Goal: Task Accomplishment & Management: Manage account settings

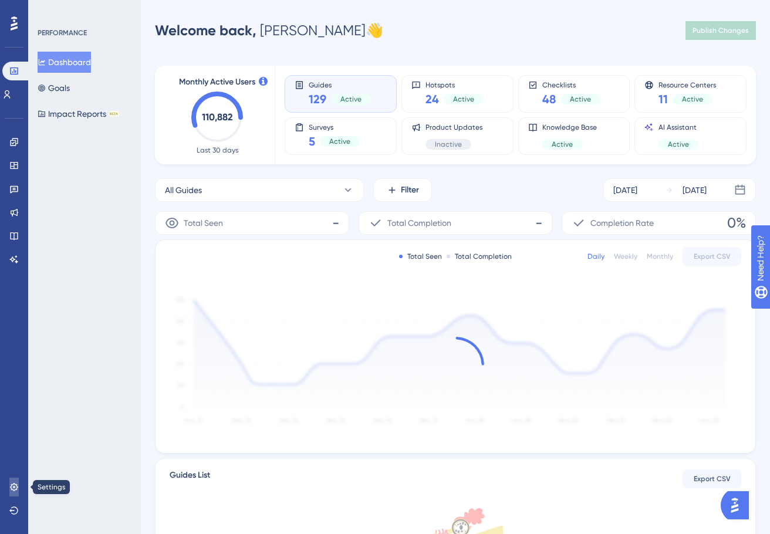
click at [17, 488] on icon at bounding box center [14, 487] width 8 height 8
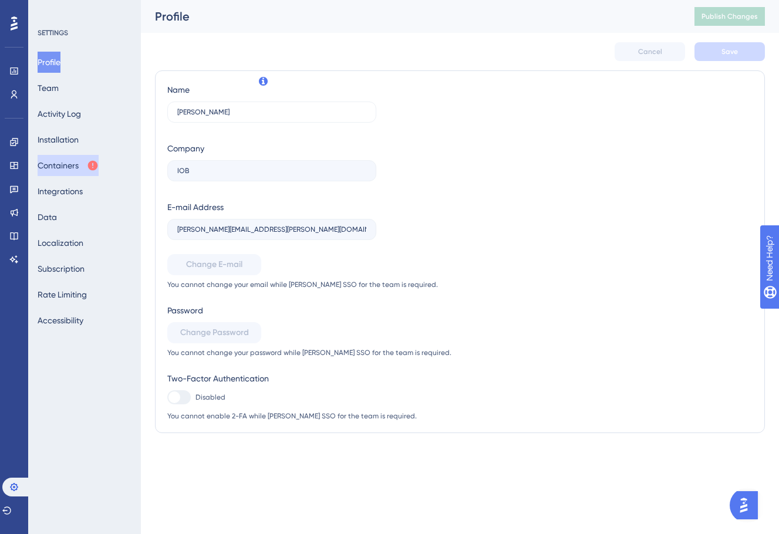
click at [66, 167] on button "Containers" at bounding box center [68, 165] width 61 height 21
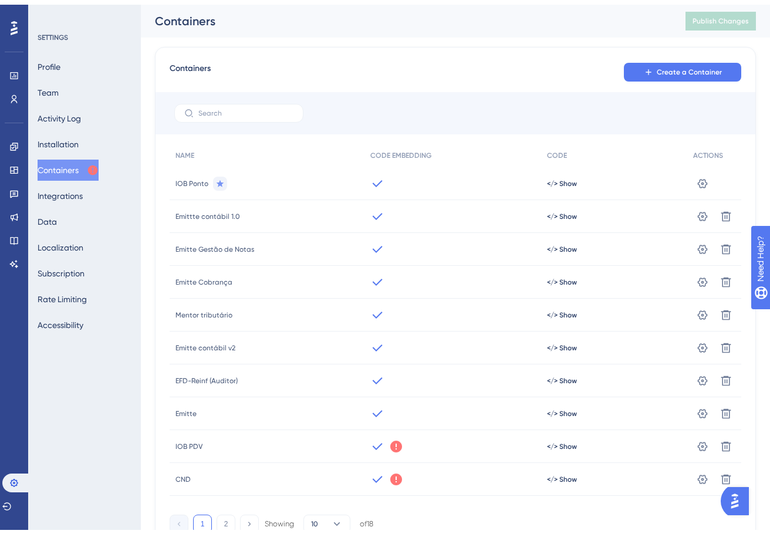
scroll to position [56, 0]
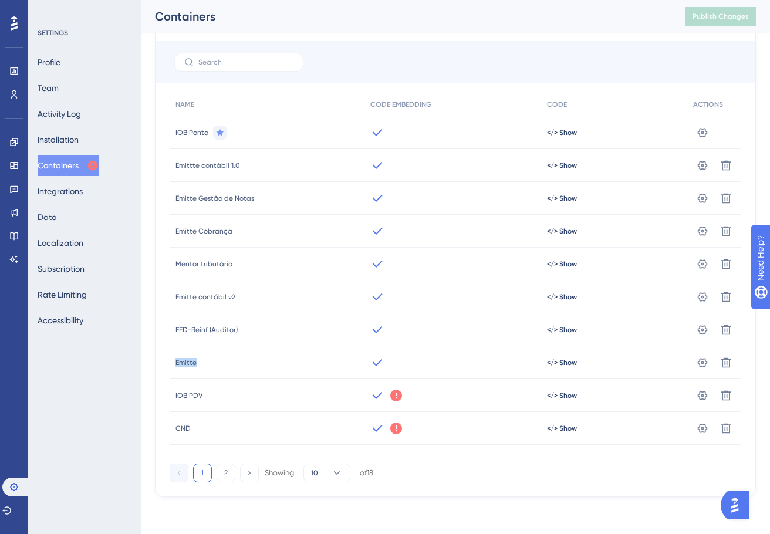
drag, startPoint x: 176, startPoint y: 363, endPoint x: 215, endPoint y: 363, distance: 39.3
click at [215, 363] on div "Emitte" at bounding box center [267, 362] width 195 height 33
click at [563, 361] on span "</> Show" at bounding box center [562, 362] width 30 height 9
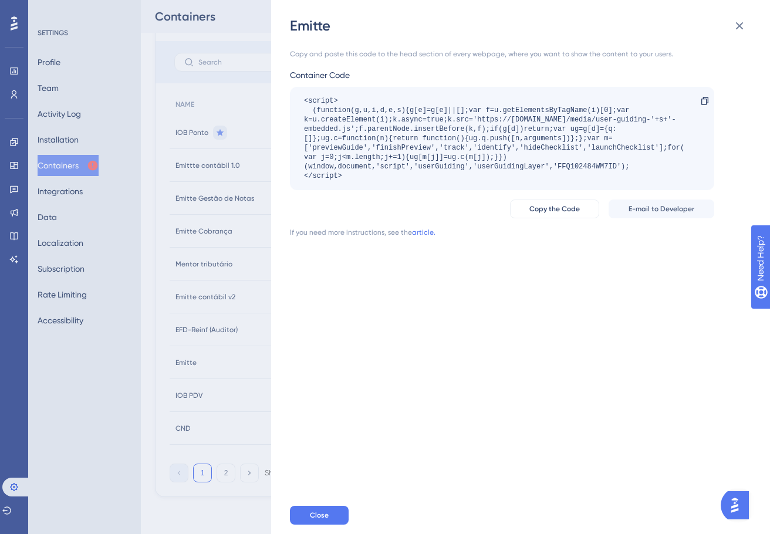
click at [644, 402] on div "Copy and paste this code to the head section of every webpage, where you want t…" at bounding box center [526, 266] width 473 height 462
click at [709, 104] on icon at bounding box center [705, 100] width 9 height 9
click at [737, 18] on button at bounding box center [739, 25] width 23 height 23
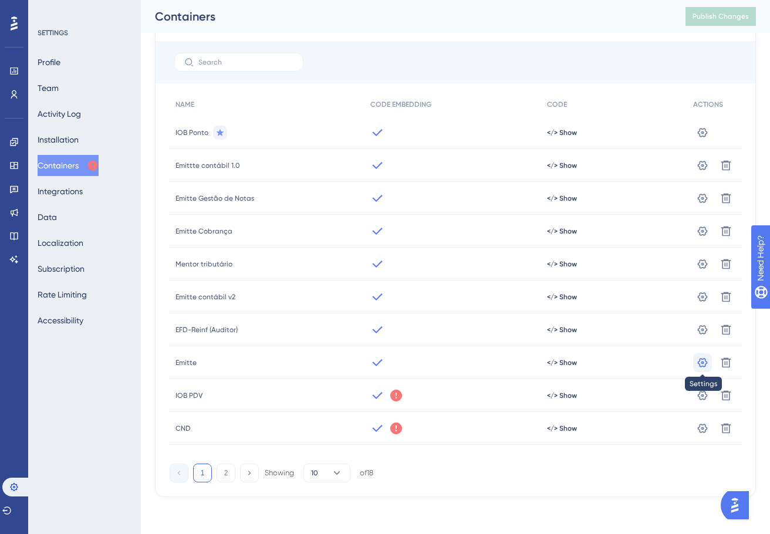
click at [704, 369] on button at bounding box center [703, 363] width 19 height 19
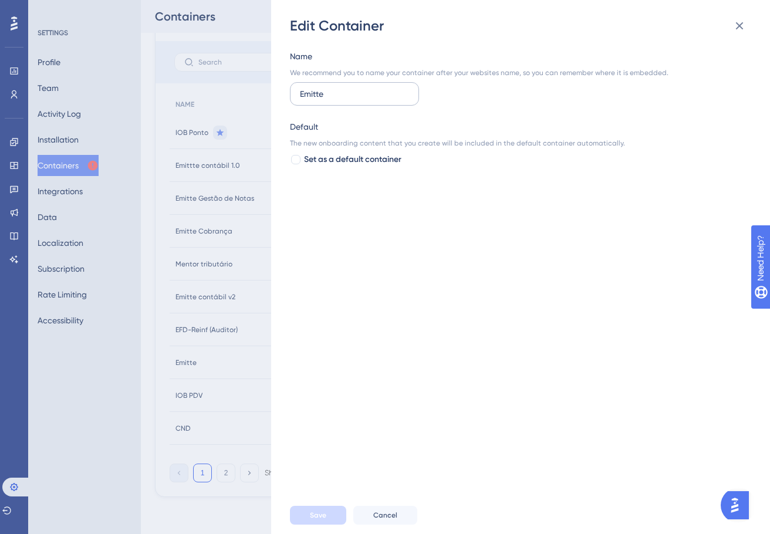
click at [327, 97] on input "Emitte" at bounding box center [354, 93] width 109 height 13
type input "Emitte Emissor"
click at [308, 516] on button "Save" at bounding box center [318, 515] width 56 height 19
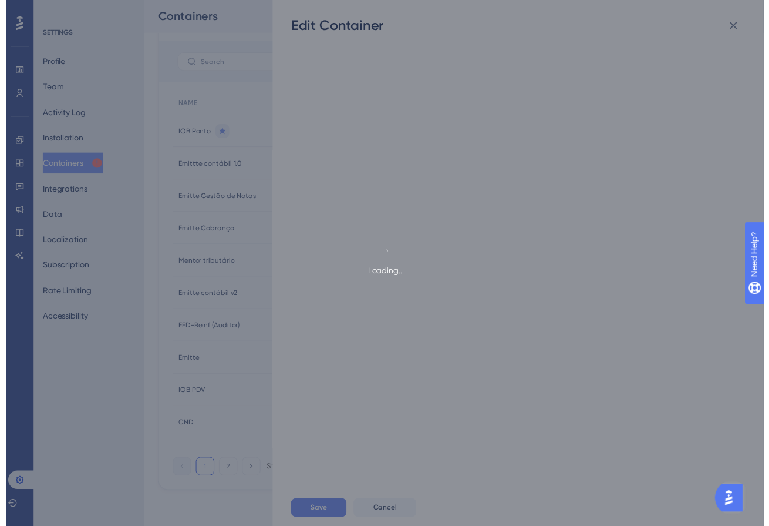
scroll to position [0, 0]
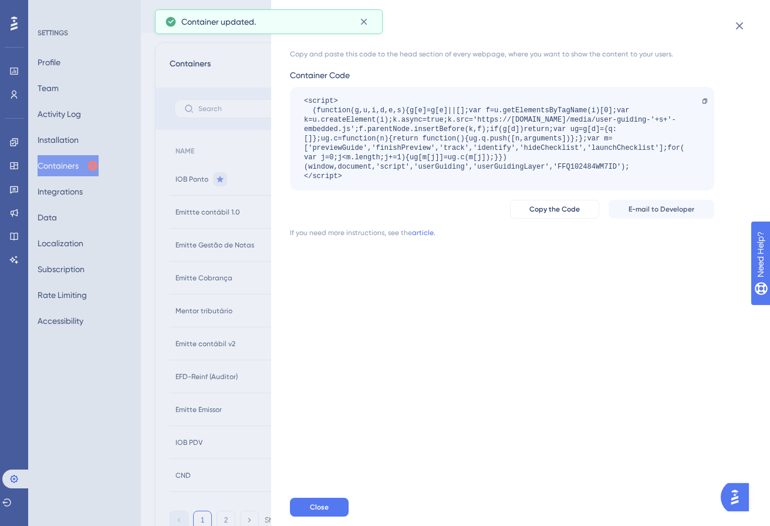
drag, startPoint x: 179, startPoint y: 406, endPoint x: 216, endPoint y: 406, distance: 37.6
click at [216, 406] on div "Emitte Emissor Copy and paste this code to the head section of every webpage, w…" at bounding box center [385, 263] width 770 height 526
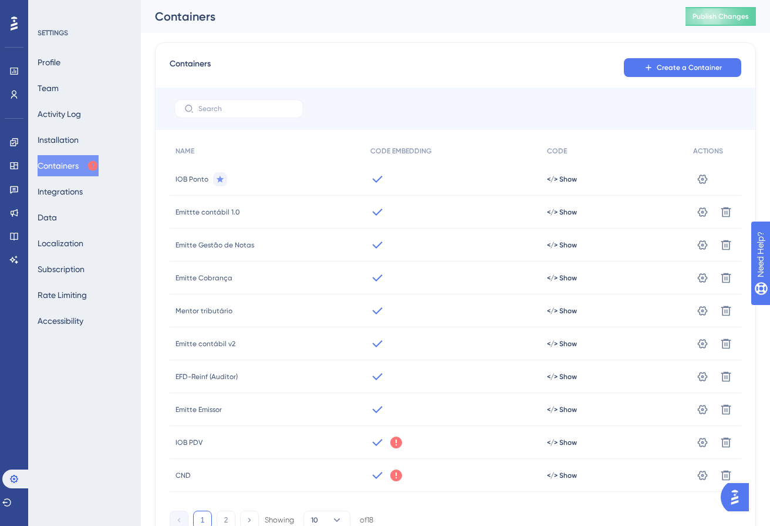
click at [328, 38] on div "Containers Create a Container NAME CODE EMBEDDING CODE ACTIONS IOB Ponto </> Sh…" at bounding box center [455, 288] width 601 height 511
click at [513, 46] on div "Containers Create a Container NAME CODE EMBEDDING CODE ACTIONS IOB Ponto </> Sh…" at bounding box center [455, 292] width 601 height 501
drag, startPoint x: 456, startPoint y: 70, endPoint x: 287, endPoint y: 124, distance: 177.7
click at [456, 70] on div "Containers Create a Container" at bounding box center [456, 67] width 572 height 21
drag, startPoint x: 332, startPoint y: 54, endPoint x: 146, endPoint y: 32, distance: 188.1
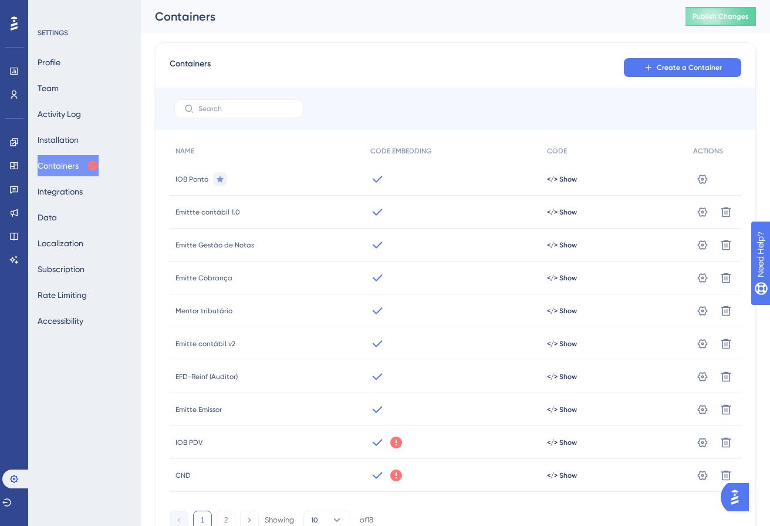
click at [332, 54] on div "Containers Create a Container NAME CODE EMBEDDING CODE ACTIONS IOB Ponto </> Sh…" at bounding box center [455, 292] width 601 height 501
